Goal: Transaction & Acquisition: Purchase product/service

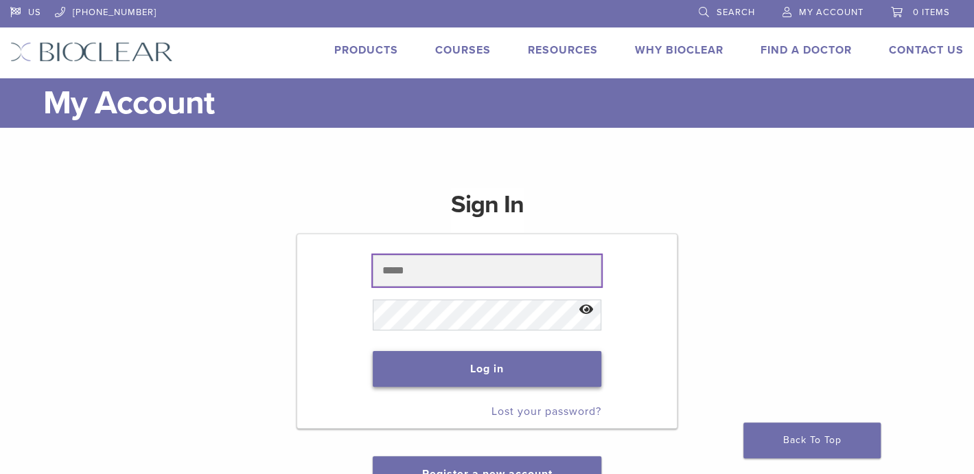
type input "**********"
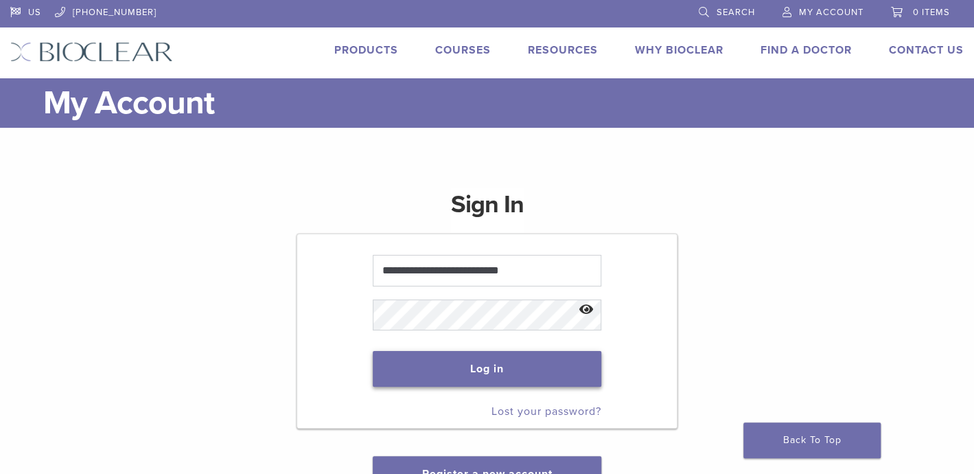
click at [452, 365] on button "Log in" at bounding box center [487, 369] width 228 height 36
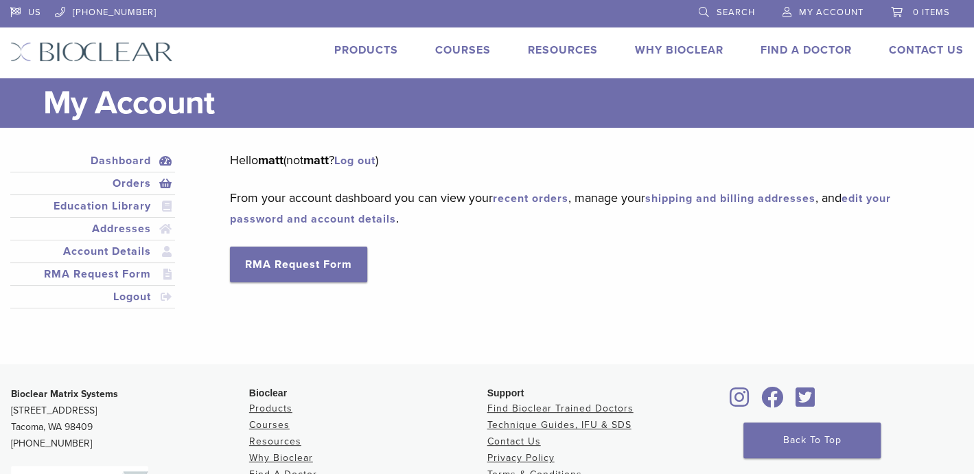
click at [125, 182] on link "Orders" at bounding box center [92, 183] width 159 height 16
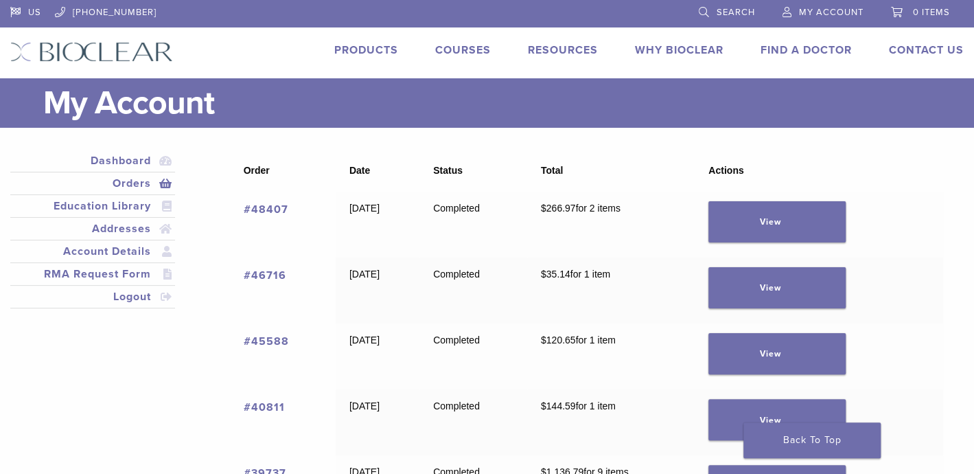
click at [260, 405] on link "#40811" at bounding box center [264, 407] width 41 height 14
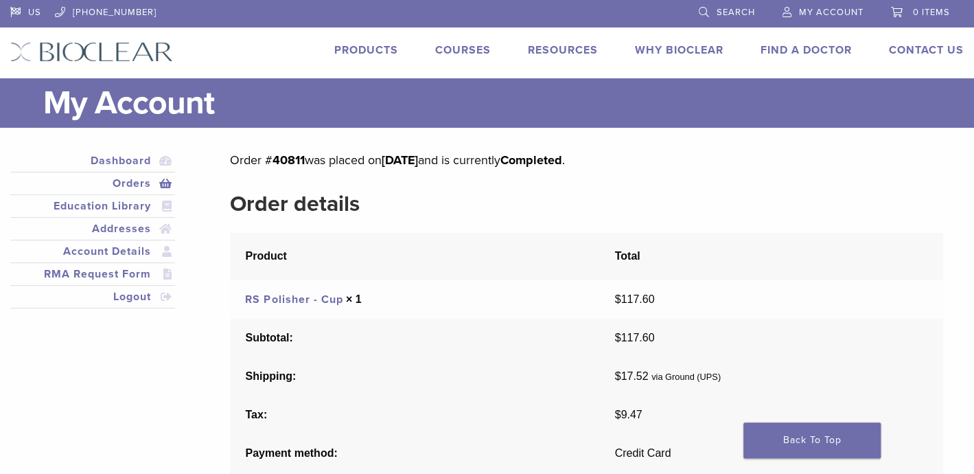
scroll to position [69, 0]
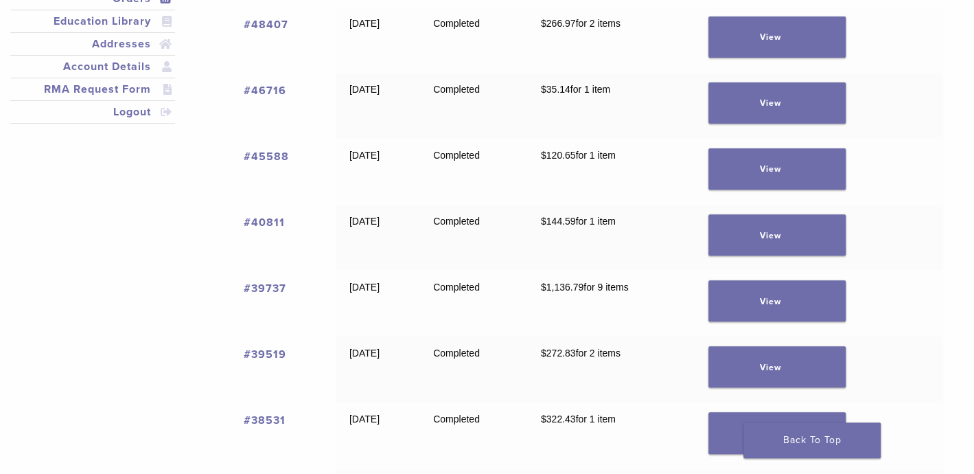
scroll to position [206, 0]
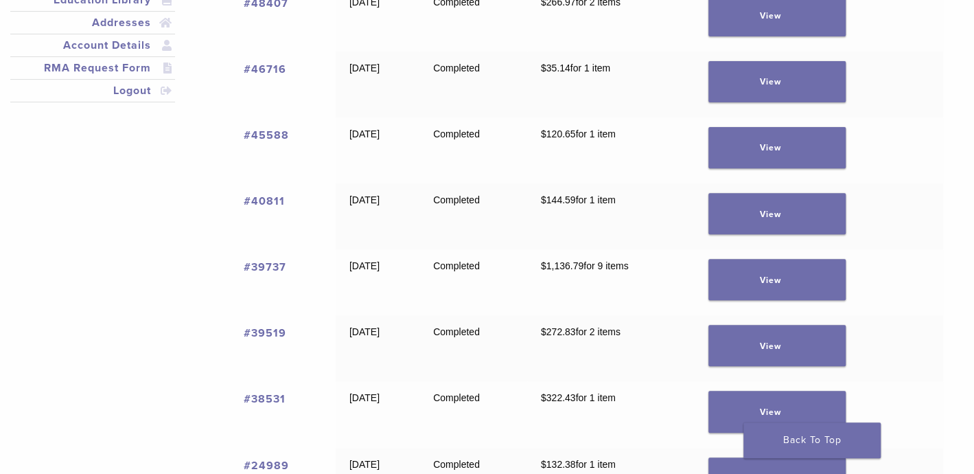
click at [254, 398] on link "#38531" at bounding box center [265, 399] width 42 height 14
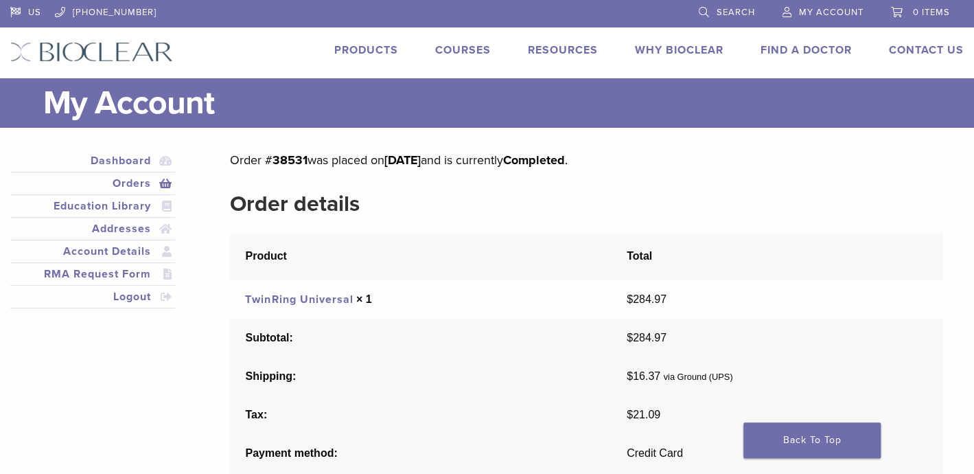
click at [317, 299] on link "TwinRing Universal" at bounding box center [299, 299] width 108 height 14
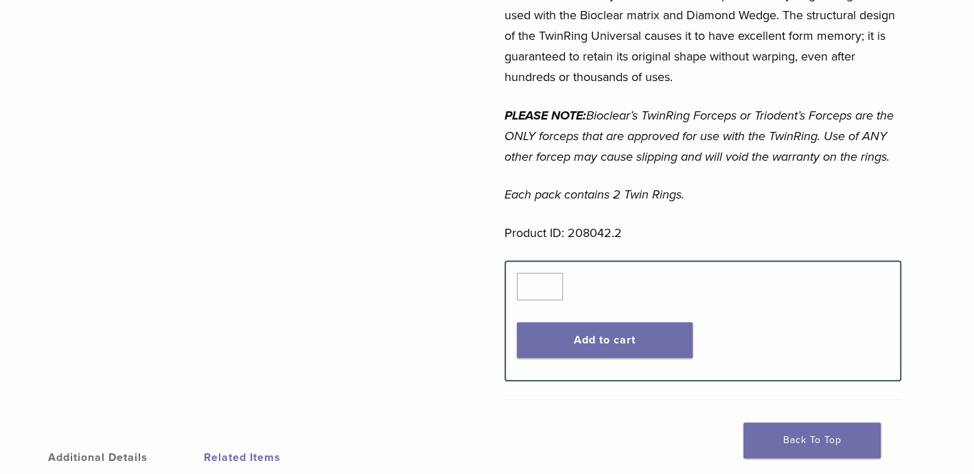
scroll to position [618, 0]
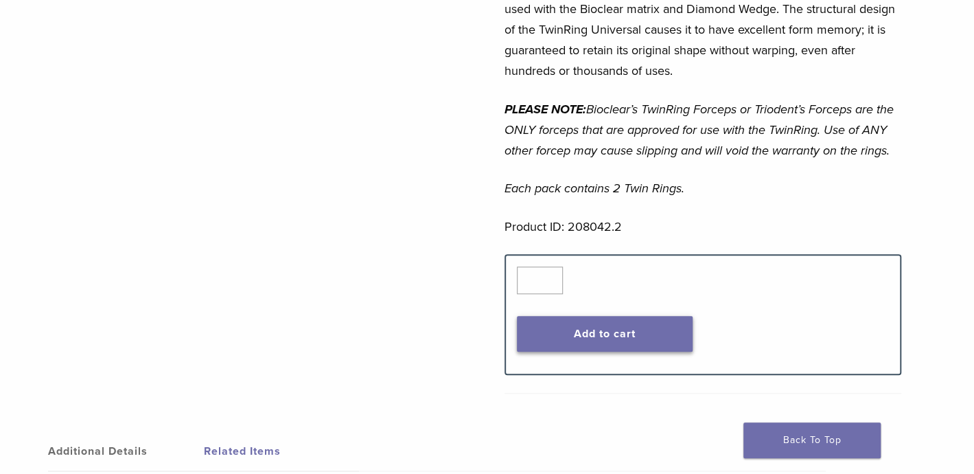
click at [636, 345] on button "Add to cart" at bounding box center [605, 334] width 176 height 36
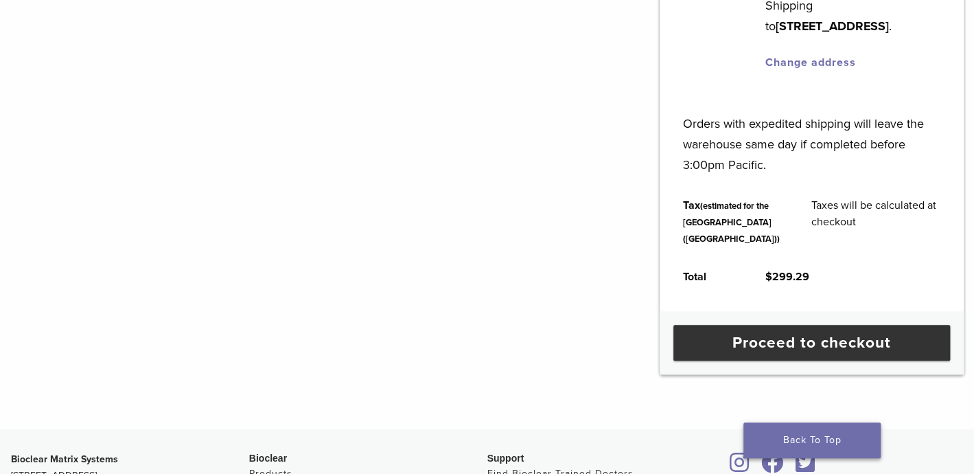
scroll to position [549, 0]
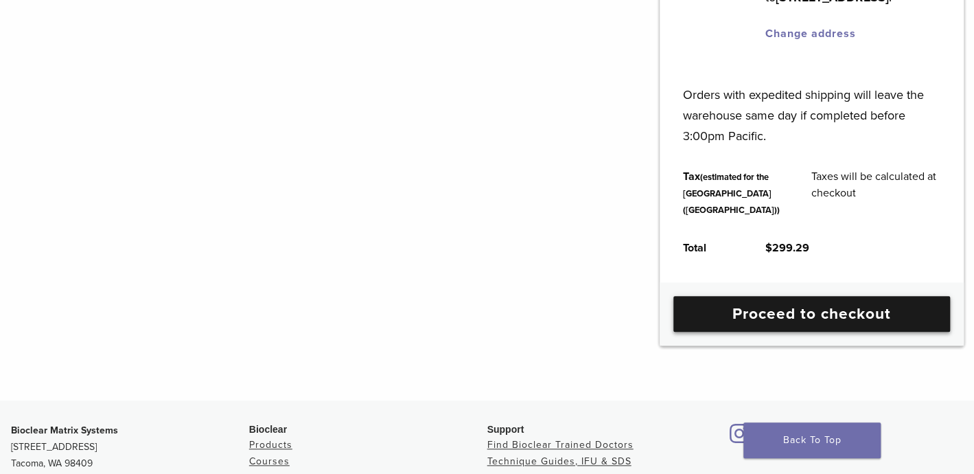
click at [769, 332] on link "Proceed to checkout" at bounding box center [812, 314] width 277 height 36
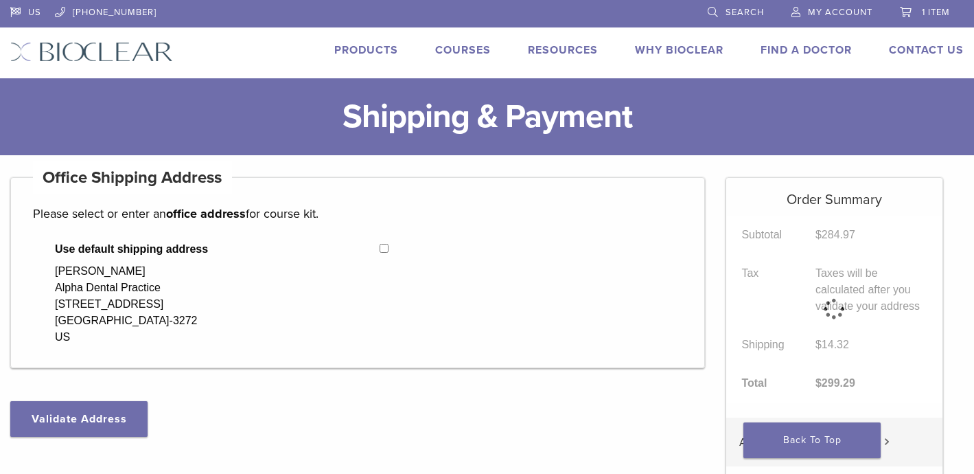
select select "**"
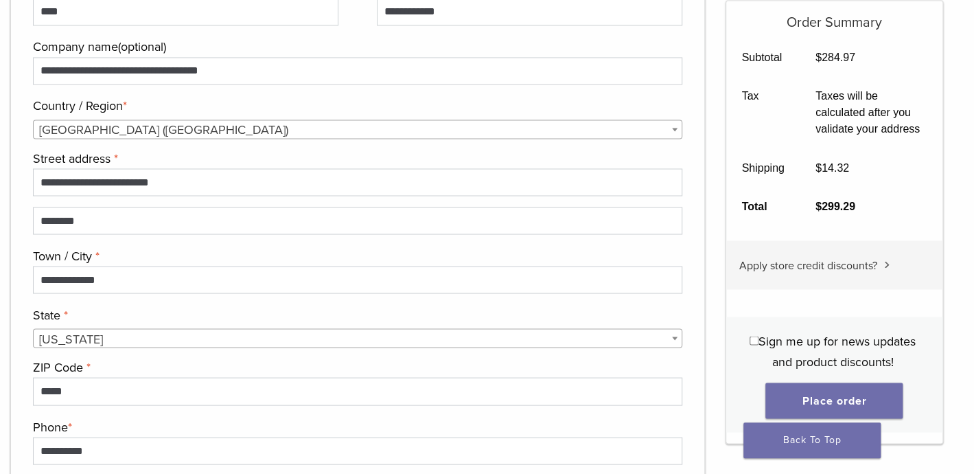
scroll to position [1304, 0]
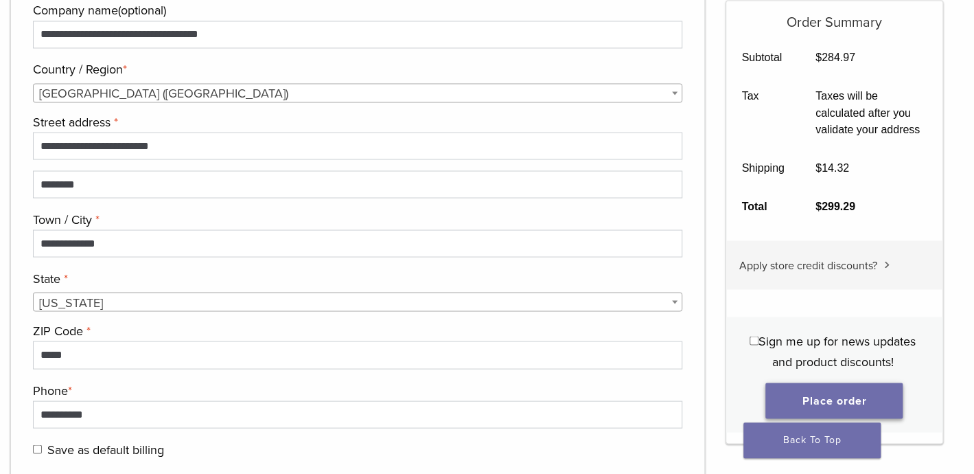
type input "****"
click at [819, 394] on button "Place order" at bounding box center [834, 400] width 137 height 36
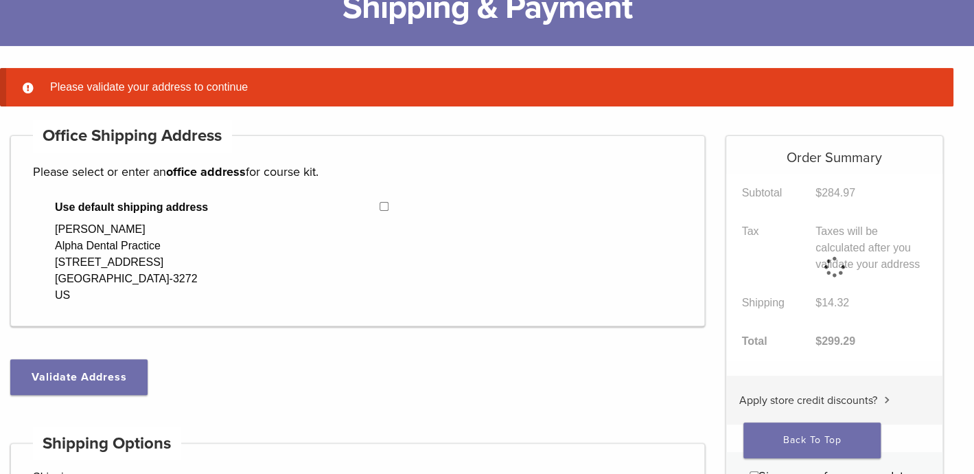
scroll to position [108, 0]
